Goal: Task Accomplishment & Management: Manage account settings

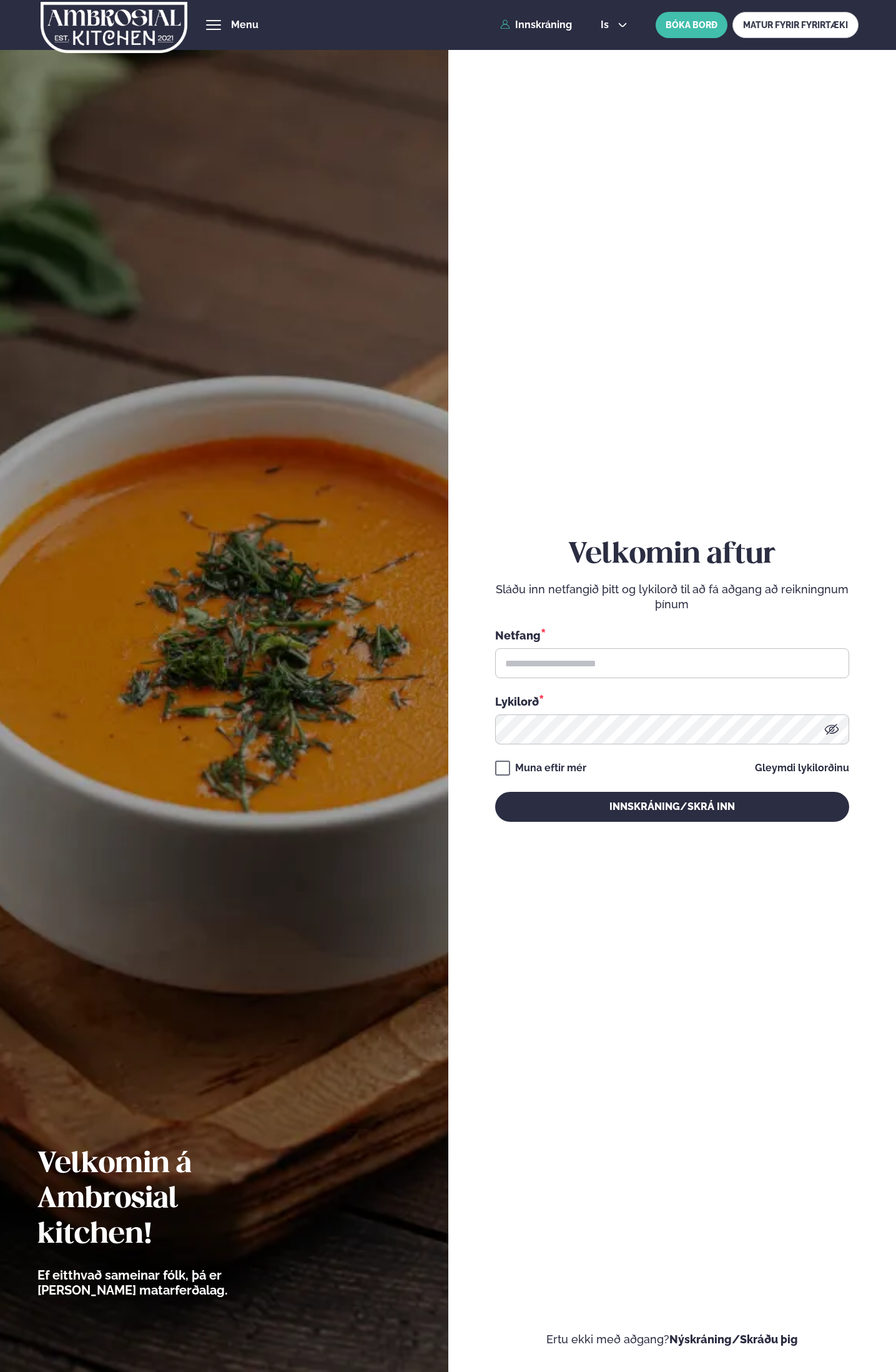
type input "**********"
click at [667, 808] on button "Innskráning/Skrá inn" at bounding box center [671, 806] width 354 height 30
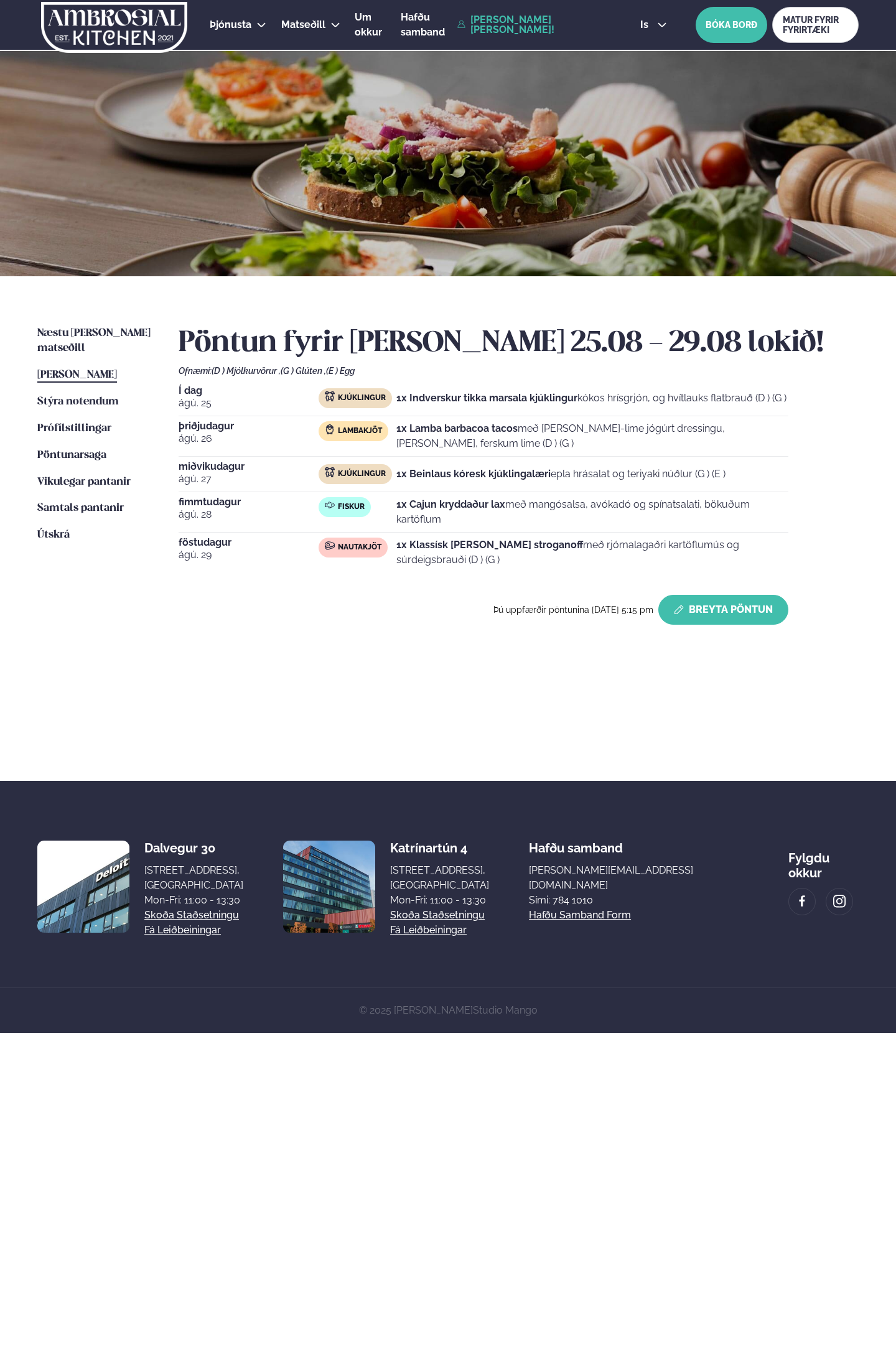
click at [710, 601] on button "Breyta Pöntun" at bounding box center [723, 610] width 130 height 30
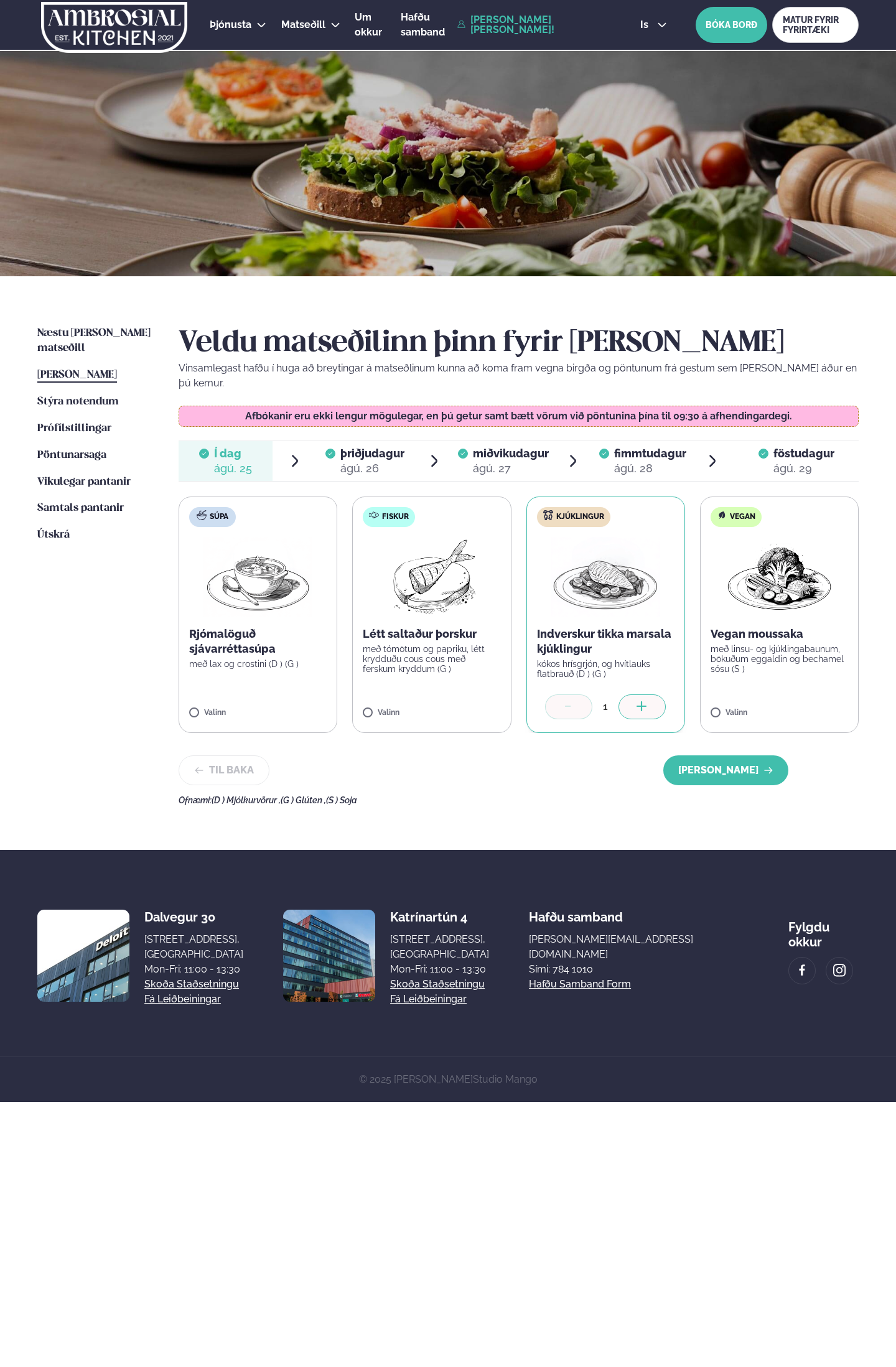
click at [388, 461] on span "þriðjudagur þri. [DATE]" at bounding box center [364, 461] width 94 height 40
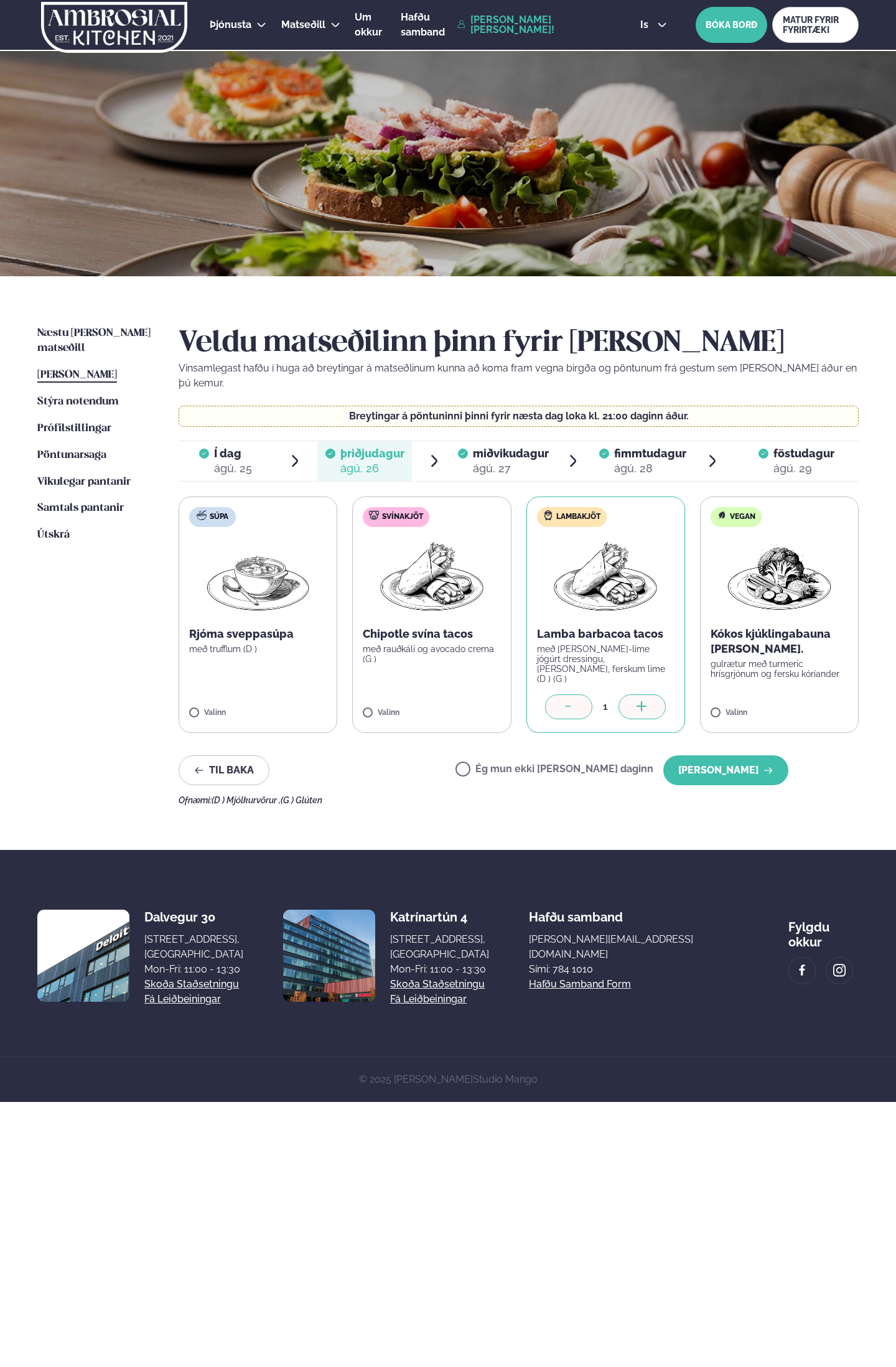
click at [573, 701] on icon at bounding box center [569, 707] width 12 height 12
click at [718, 760] on button "[PERSON_NAME]" at bounding box center [725, 770] width 125 height 30
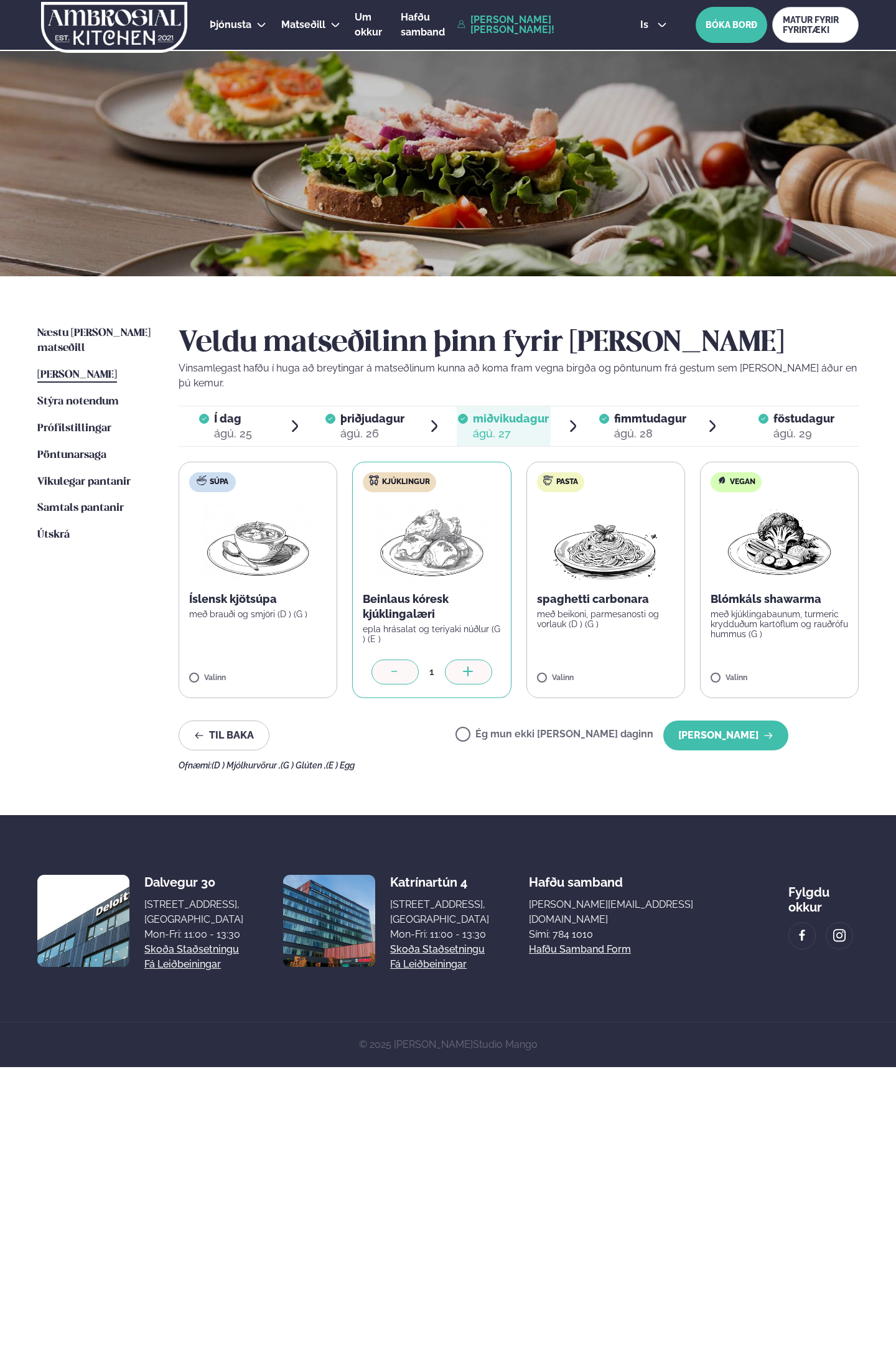
click at [516, 728] on div "Ég mun ekki [PERSON_NAME] daginn [PERSON_NAME]" at bounding box center [621, 735] width 333 height 30
click at [702, 720] on button "[PERSON_NAME]" at bounding box center [725, 735] width 125 height 30
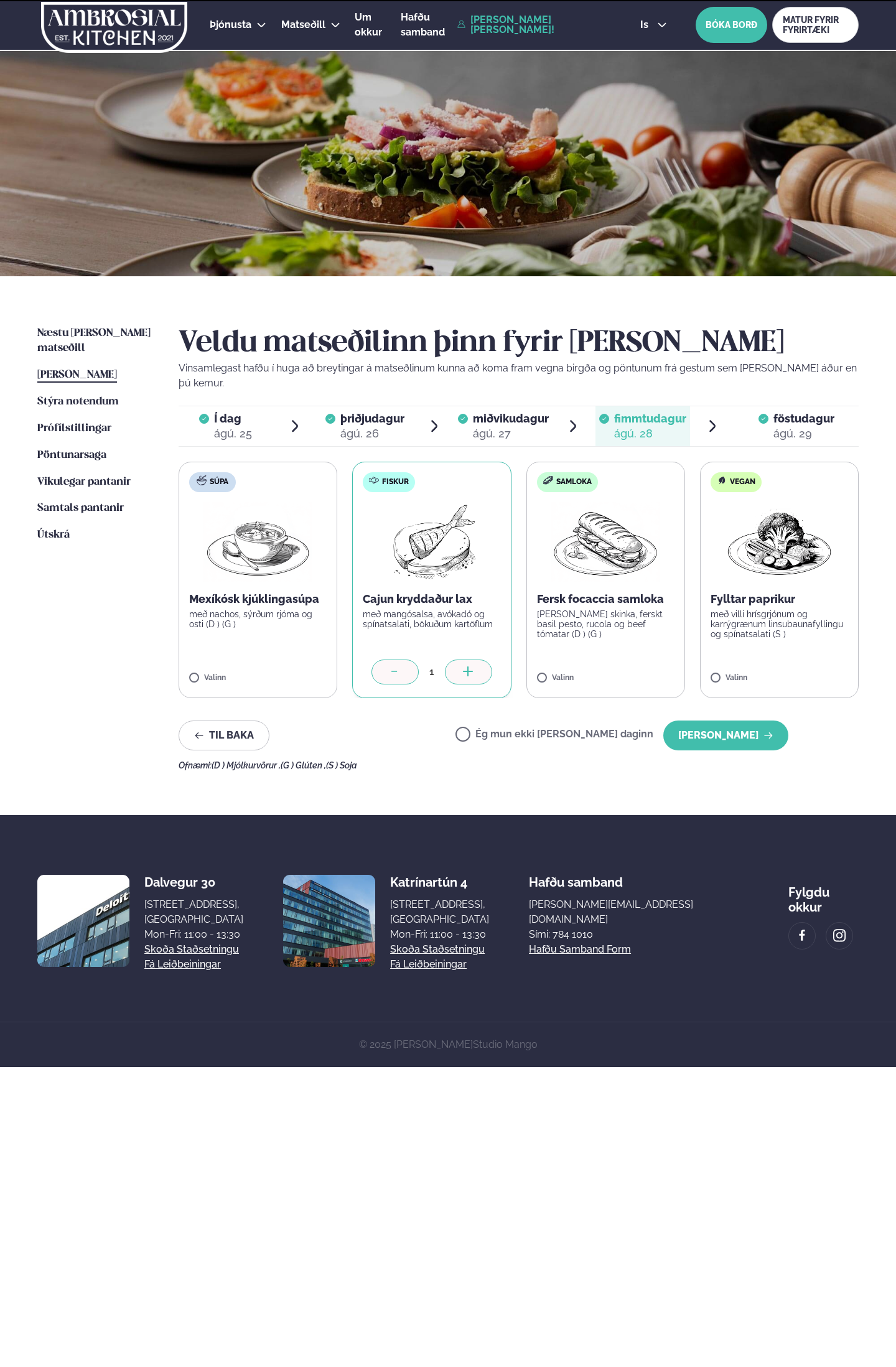
drag, startPoint x: 522, startPoint y: 719, endPoint x: 533, endPoint y: 719, distance: 11.0
click at [522, 729] on label "Ég mun ekki [PERSON_NAME] daginn" at bounding box center [554, 736] width 198 height 13
click at [720, 720] on button "[PERSON_NAME]" at bounding box center [725, 735] width 125 height 30
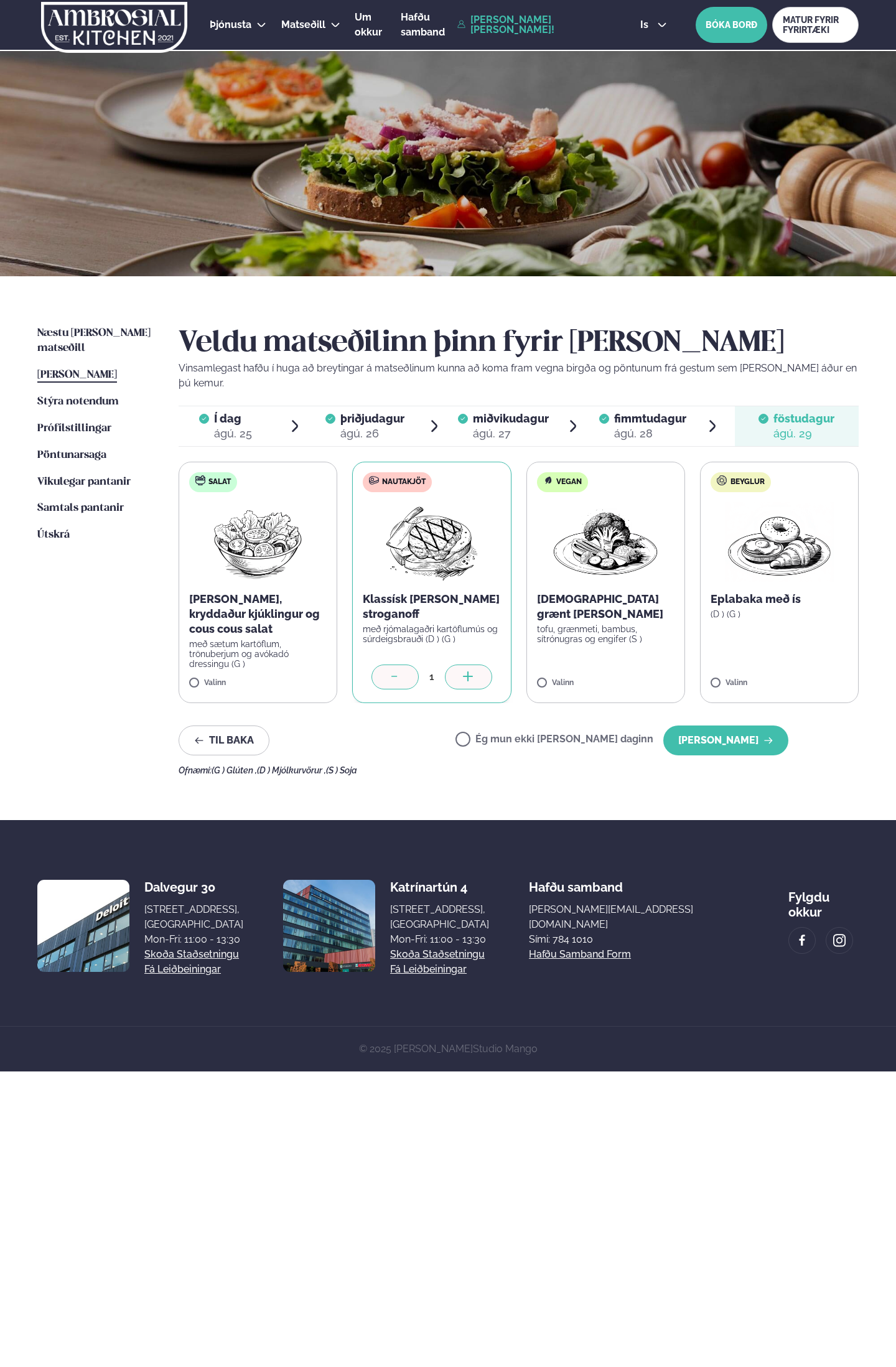
drag, startPoint x: 555, startPoint y: 722, endPoint x: 574, endPoint y: 720, distance: 19.1
click at [554, 734] on label "Ég mun ekki [PERSON_NAME] daginn" at bounding box center [554, 740] width 198 height 13
click at [731, 726] on button "[PERSON_NAME]" at bounding box center [725, 740] width 125 height 30
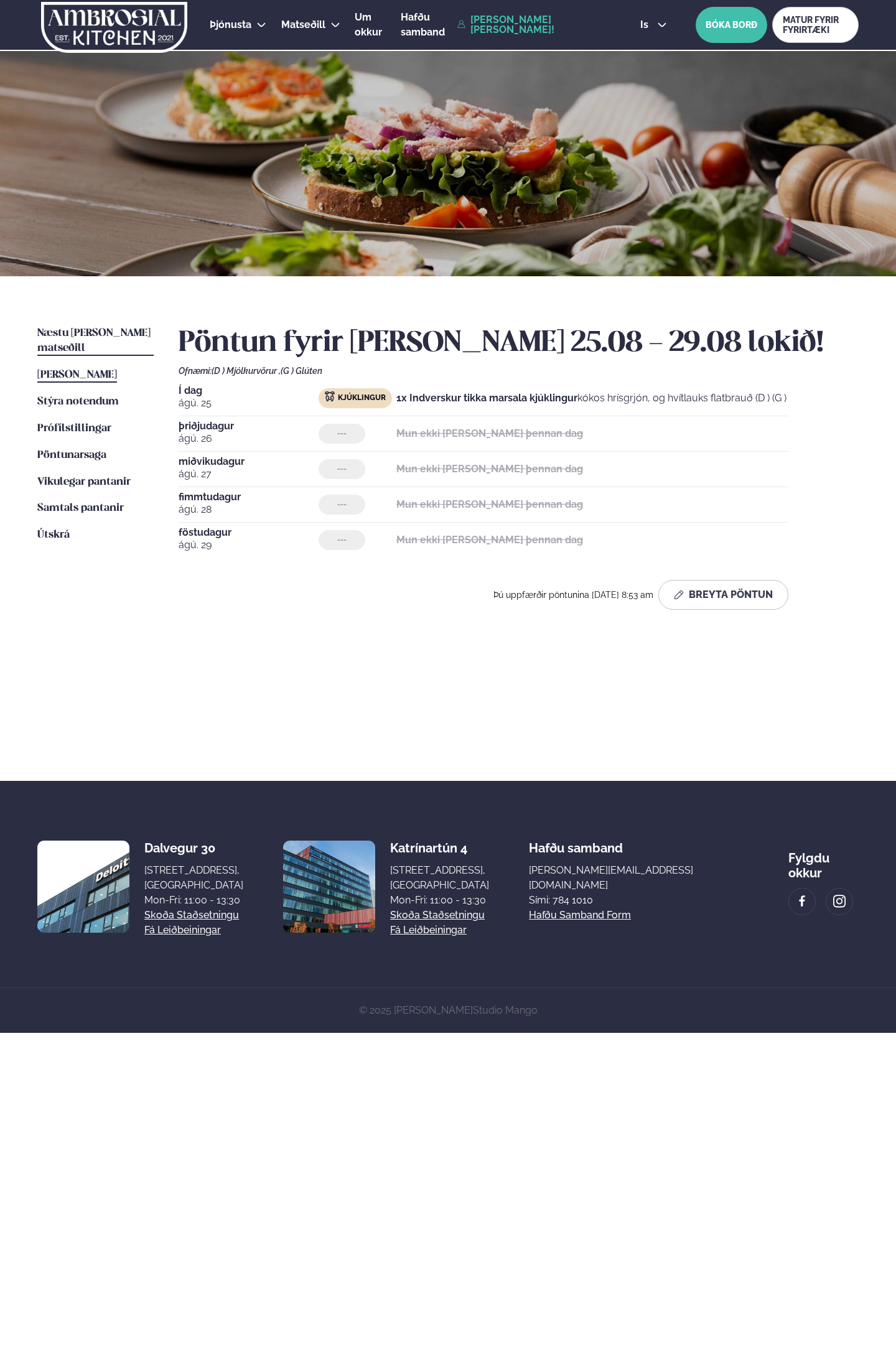
click at [127, 337] on span "Næstu [PERSON_NAME] matseðill" at bounding box center [93, 340] width 113 height 25
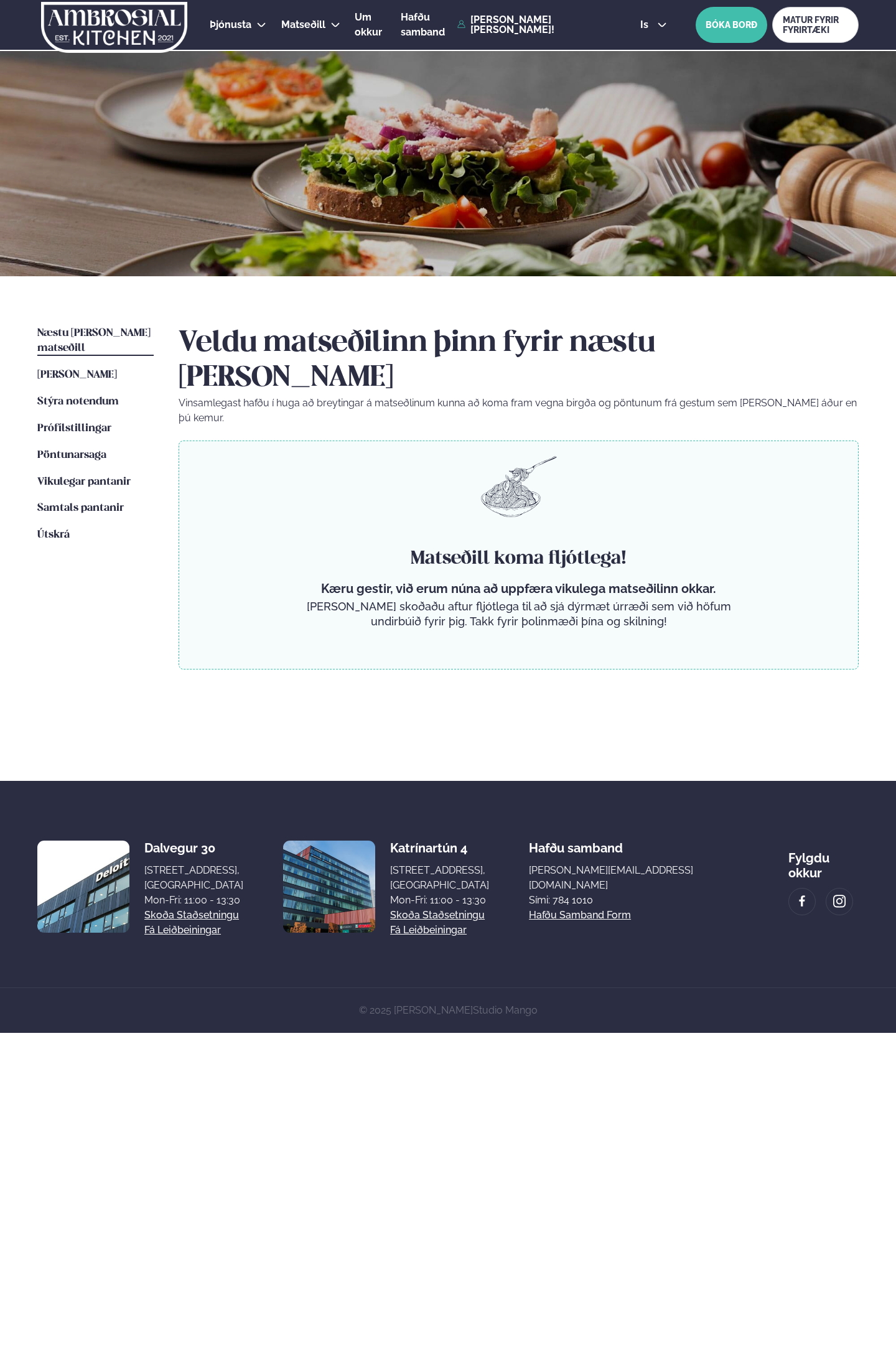
click at [611, 599] on div "Matseðill koma fljótlega! Kæru gestir, við erum núna að uppfæra vikulega matseð…" at bounding box center [518, 555] width 680 height 229
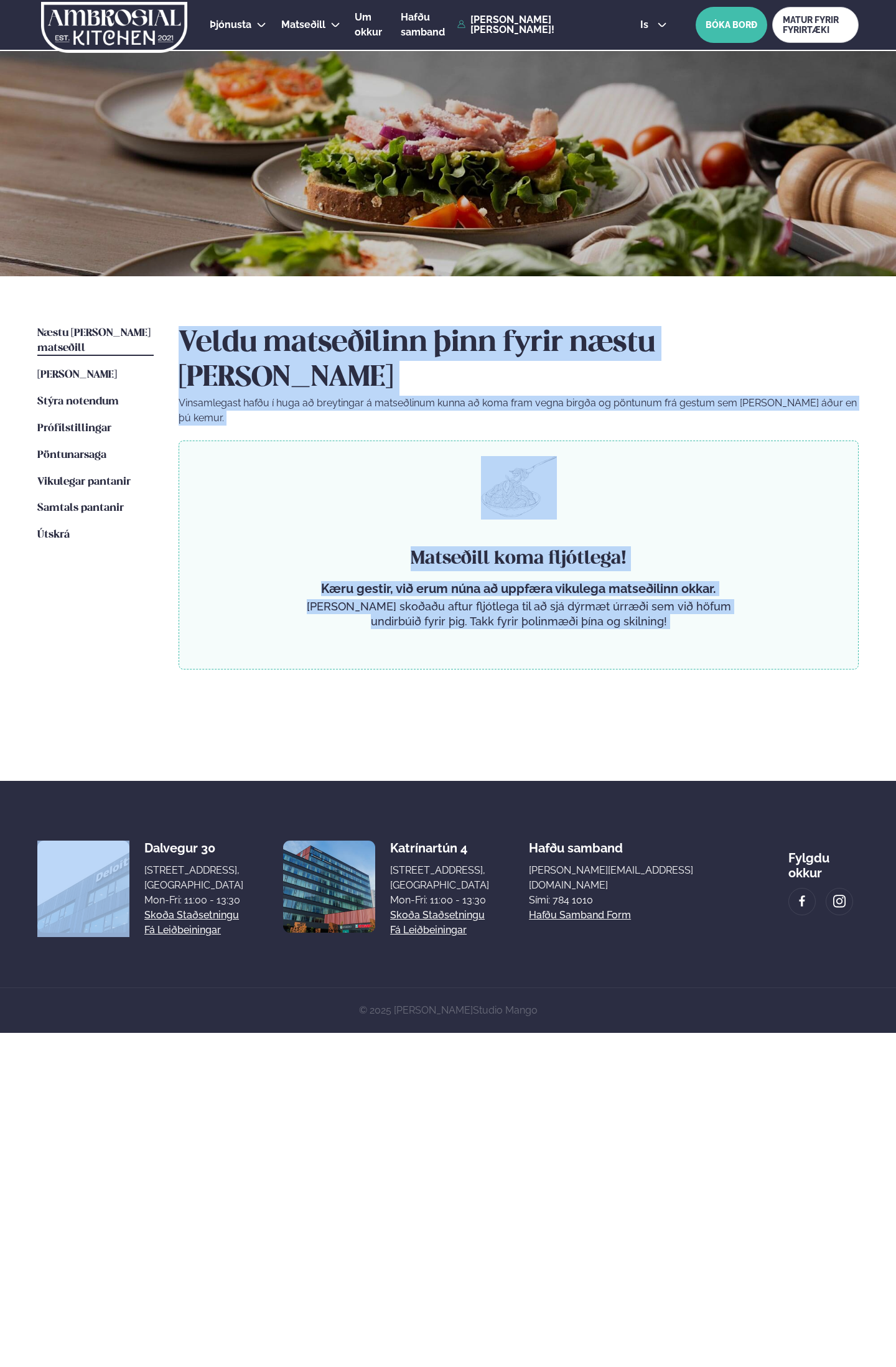
drag, startPoint x: 691, startPoint y: 586, endPoint x: 166, endPoint y: 316, distance: 590.4
click at [166, 316] on div "Næstu [PERSON_NAME] matseðill Næsta vika [PERSON_NAME] matseðill Þessa [PERSON_…" at bounding box center [448, 529] width 896 height 505
click at [198, 326] on h2 "Veldu matseðilinn þinn fyrir næstu [PERSON_NAME]" at bounding box center [518, 360] width 680 height 69
drag, startPoint x: 184, startPoint y: 330, endPoint x: 662, endPoint y: 577, distance: 538.0
click at [662, 577] on div "Veldu matseðilinn þinn fyrir næstu [PERSON_NAME] Vinsamlegast hafðu í huga að b…" at bounding box center [518, 530] width 680 height 410
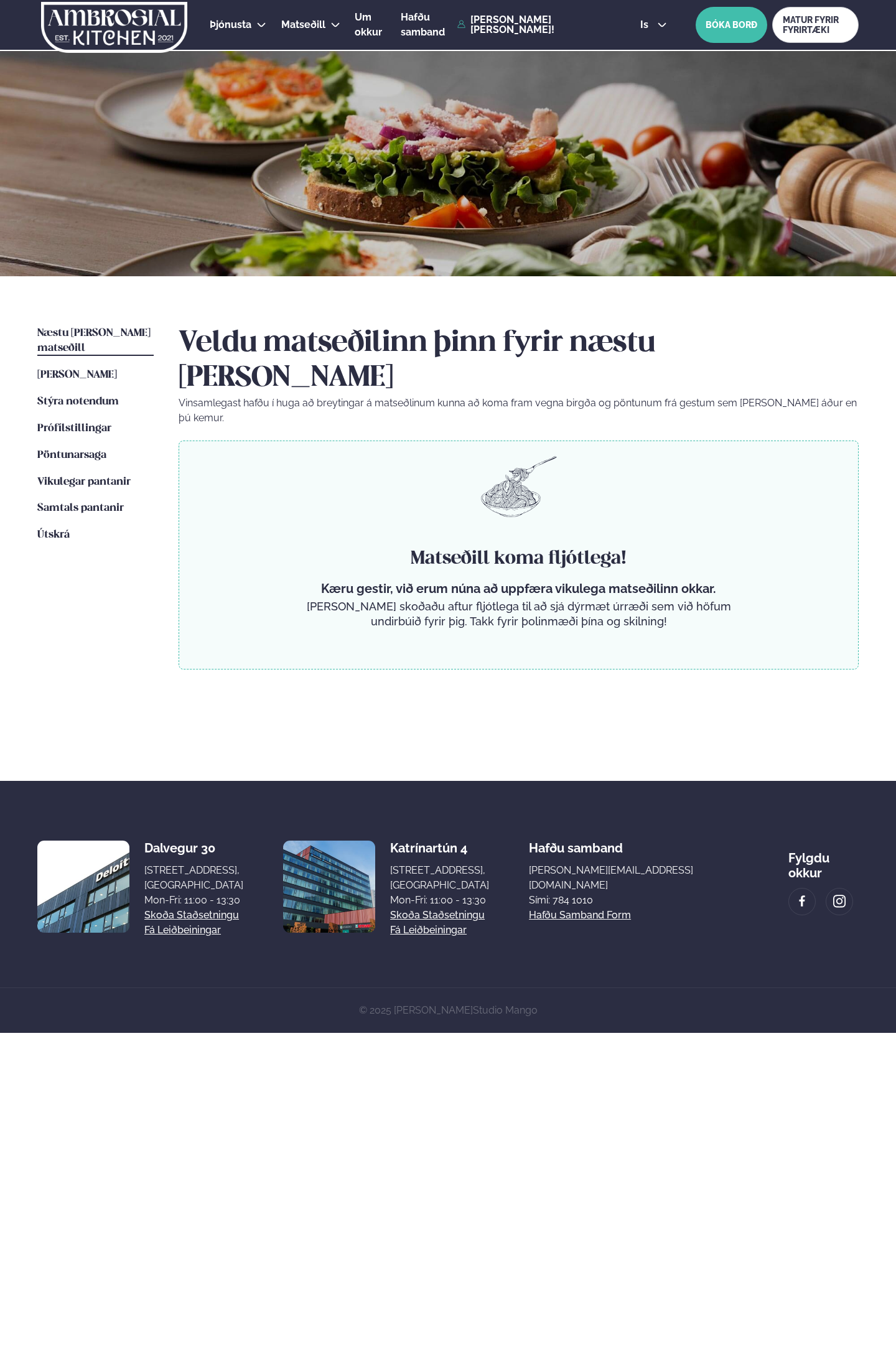
click at [668, 599] on p "[PERSON_NAME] skoðaðu aftur fljótlega til að sjá dýrmæt úrræði sem við höfum un…" at bounding box center [519, 614] width 434 height 30
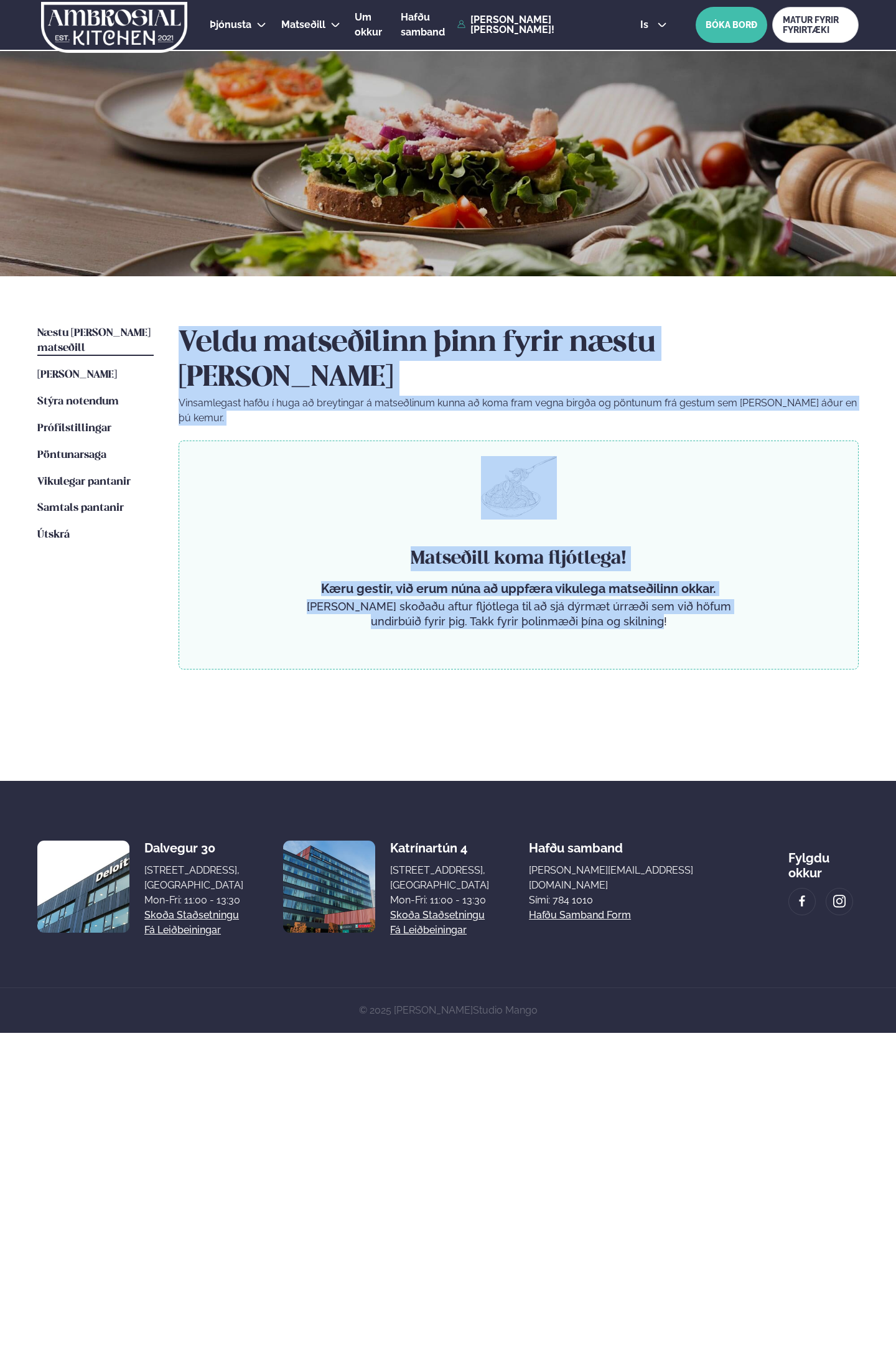
drag, startPoint x: 671, startPoint y: 575, endPoint x: 171, endPoint y: 336, distance: 554.2
click at [171, 336] on div "Næstu [PERSON_NAME] matseðill Næsta vika [PERSON_NAME] matseðill Þessa [PERSON_…" at bounding box center [448, 529] width 896 height 505
click at [643, 599] on p "[PERSON_NAME] skoðaðu aftur fljótlega til að sjá dýrmæt úrræði sem við höfum un…" at bounding box center [519, 614] width 434 height 30
drag, startPoint x: 683, startPoint y: 580, endPoint x: 188, endPoint y: 337, distance: 551.4
click at [188, 337] on div "Veldu matseðilinn þinn fyrir næstu [PERSON_NAME] Vinsamlegast hafðu í huga að b…" at bounding box center [518, 530] width 680 height 410
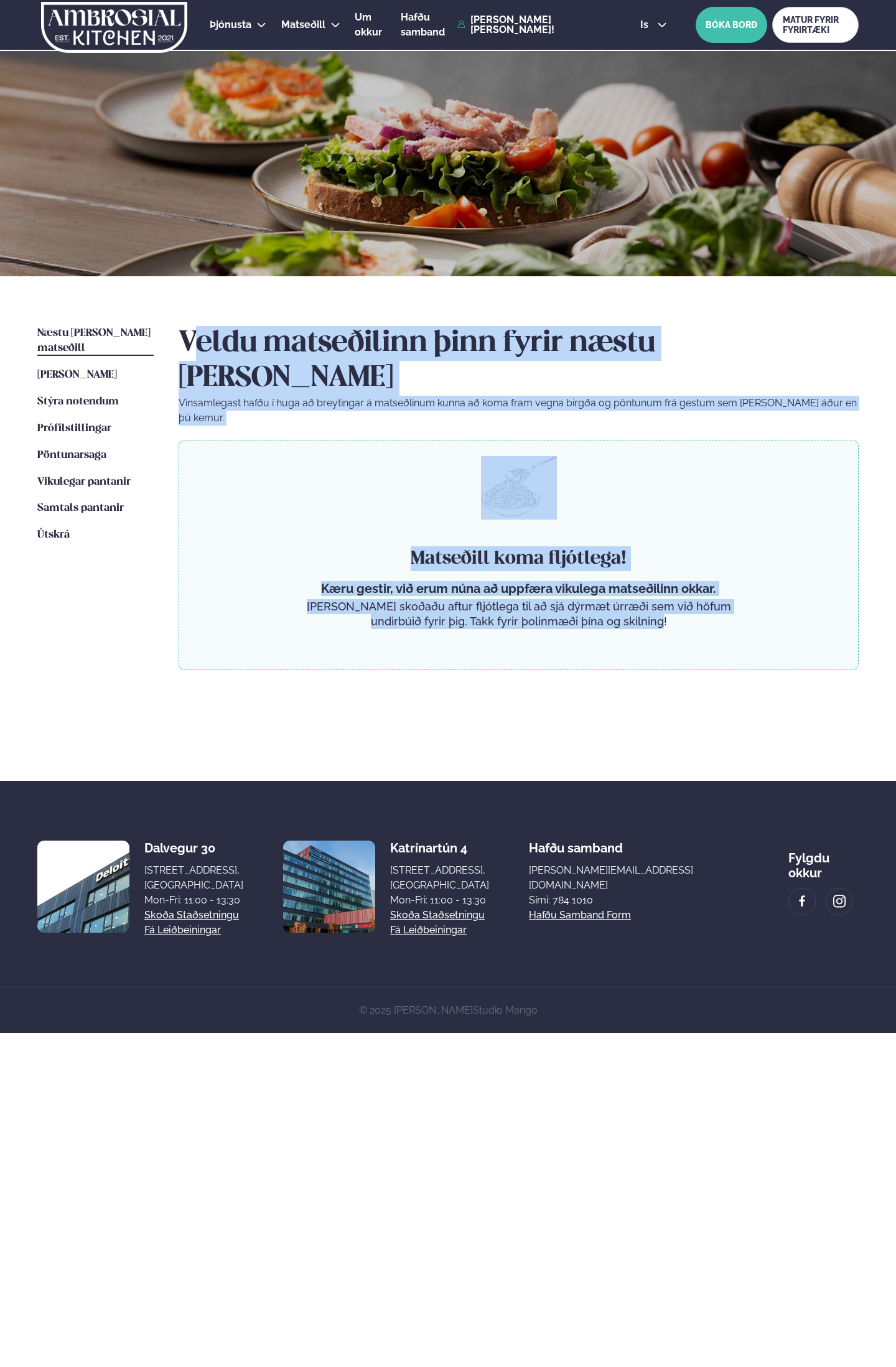
click at [468, 462] on div "Matseðill koma fljótlega! Kæru gestir, við erum núna að uppfæra vikulega matseð…" at bounding box center [518, 555] width 680 height 229
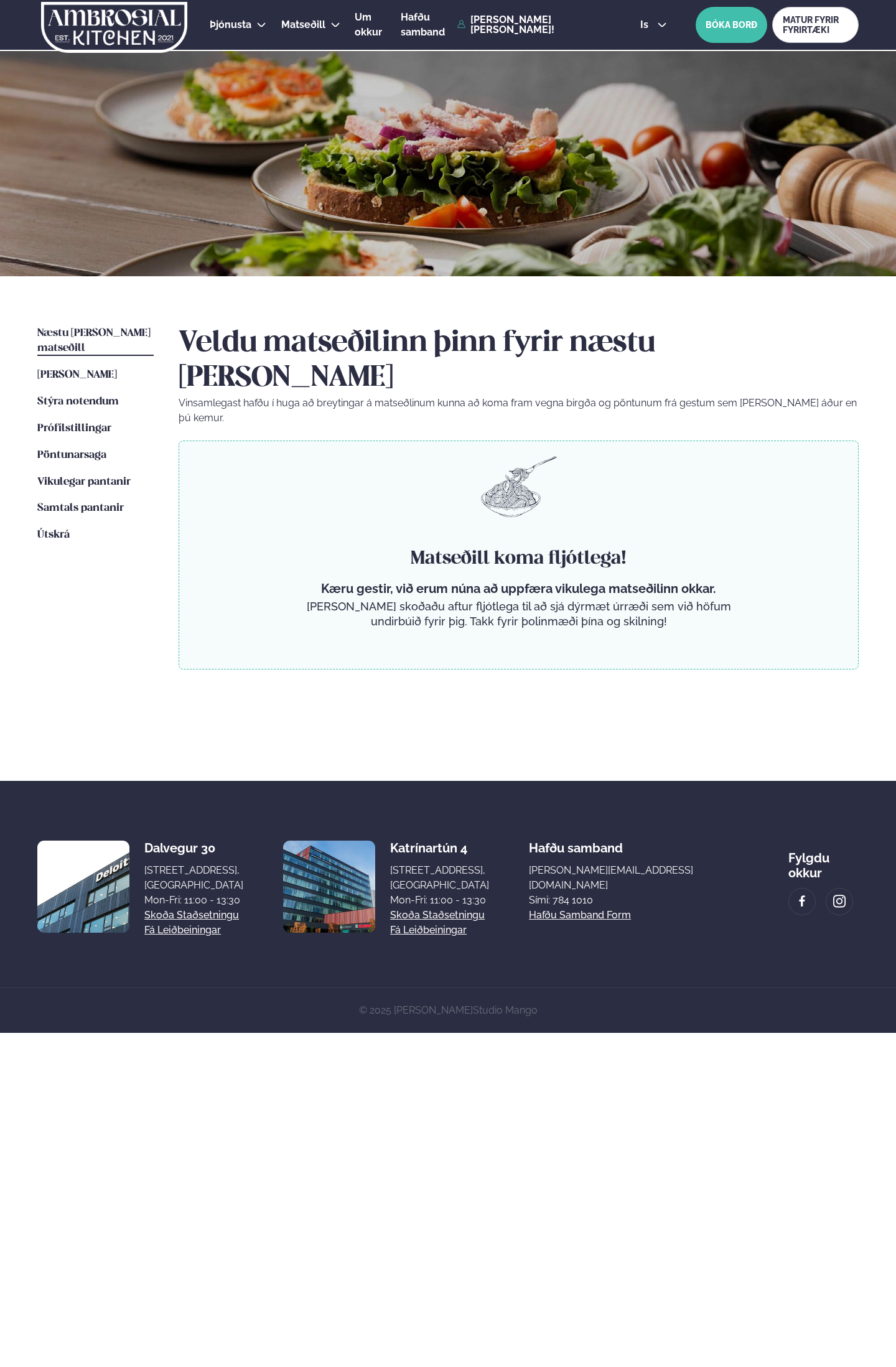
click at [120, 351] on ul "Næstu [PERSON_NAME] matseðill Næsta vika [PERSON_NAME] matseðill Þessa [PERSON_…" at bounding box center [95, 530] width 117 height 410
click at [117, 370] on span "[PERSON_NAME]" at bounding box center [76, 375] width 79 height 11
